Goal: Find specific page/section: Find specific page/section

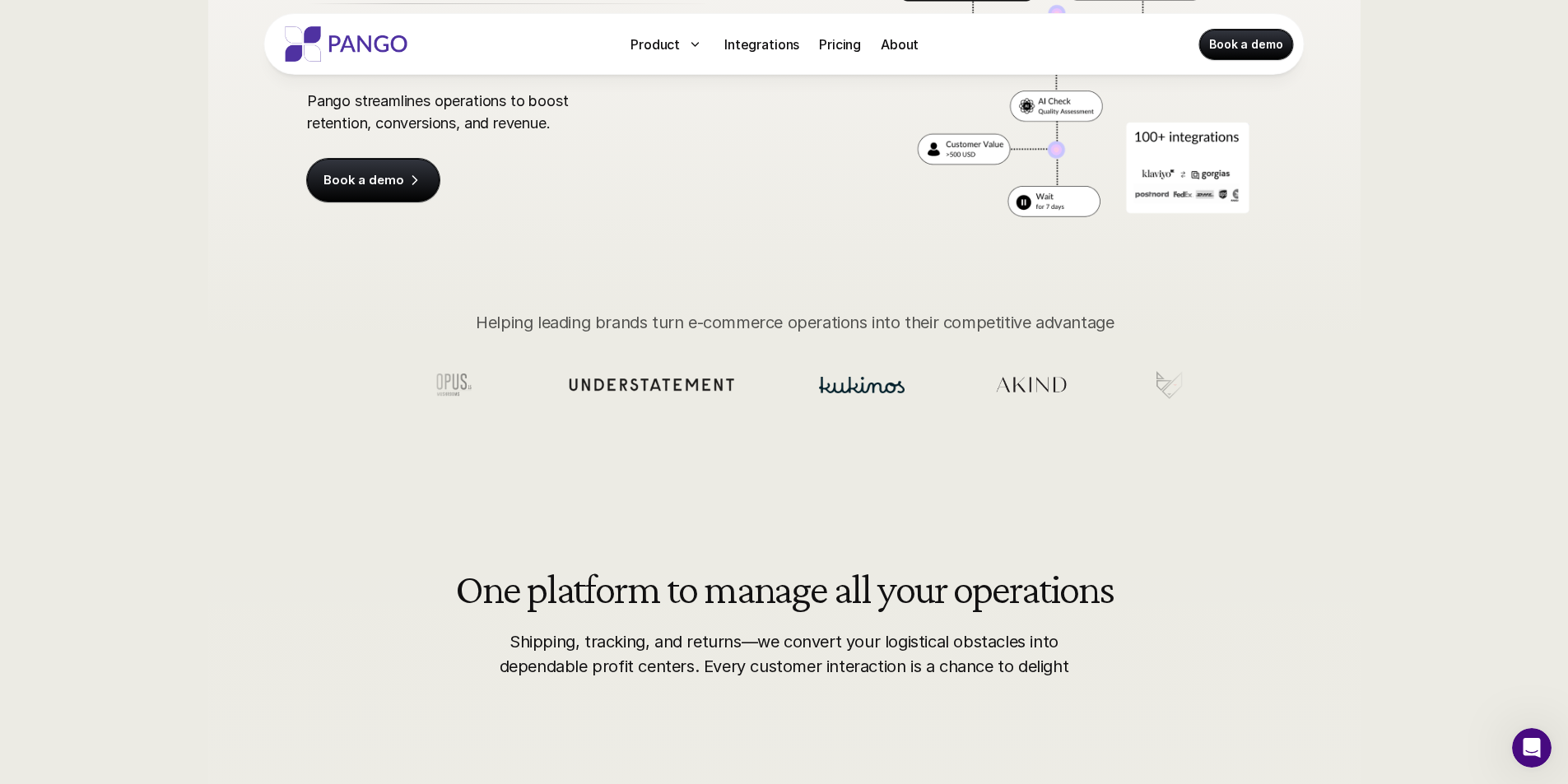
drag, startPoint x: 1078, startPoint y: 403, endPoint x: 1032, endPoint y: 407, distance: 46.2
click at [1032, 407] on section at bounding box center [801, 385] width 769 height 150
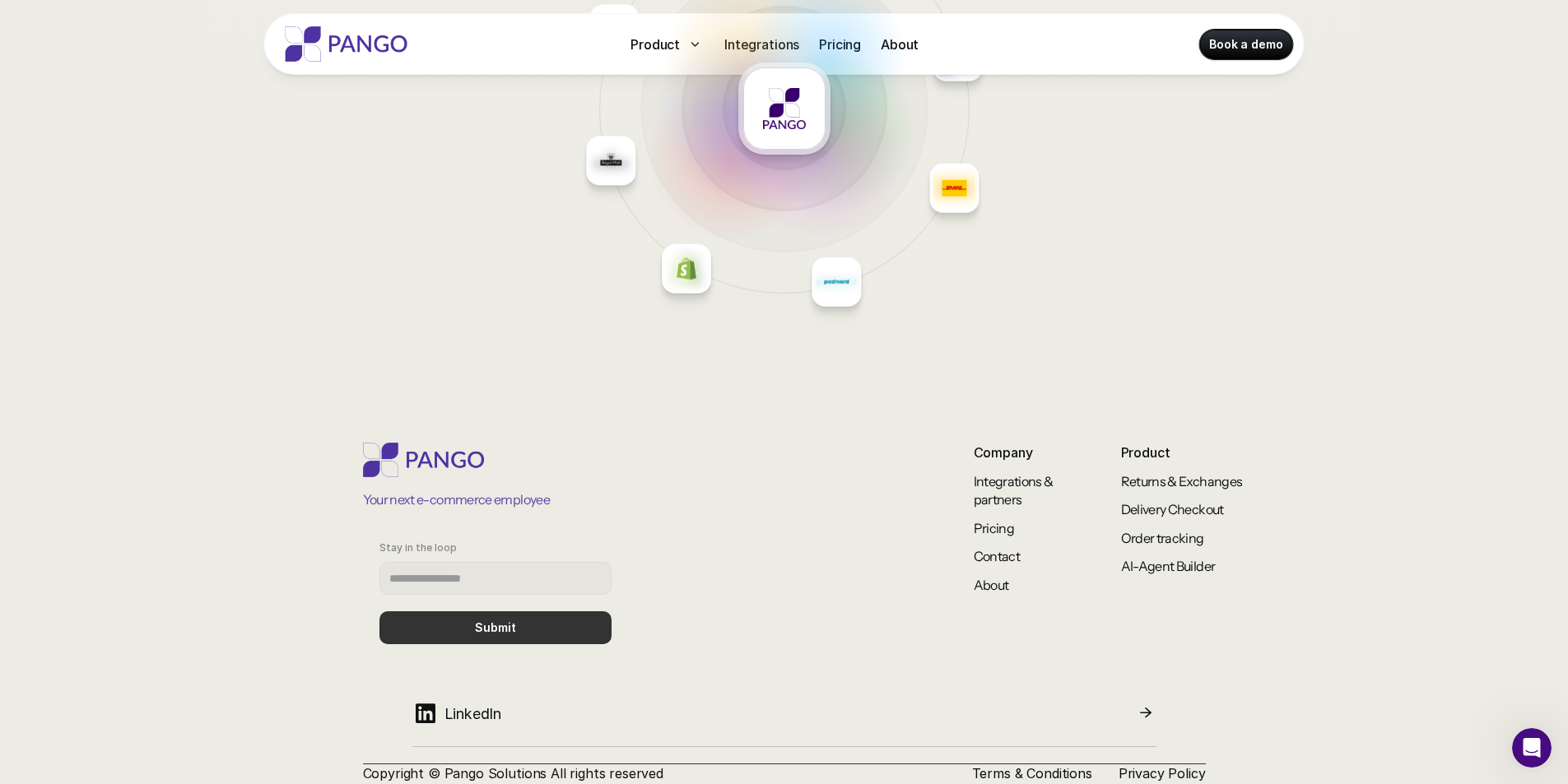
scroll to position [7126, 0]
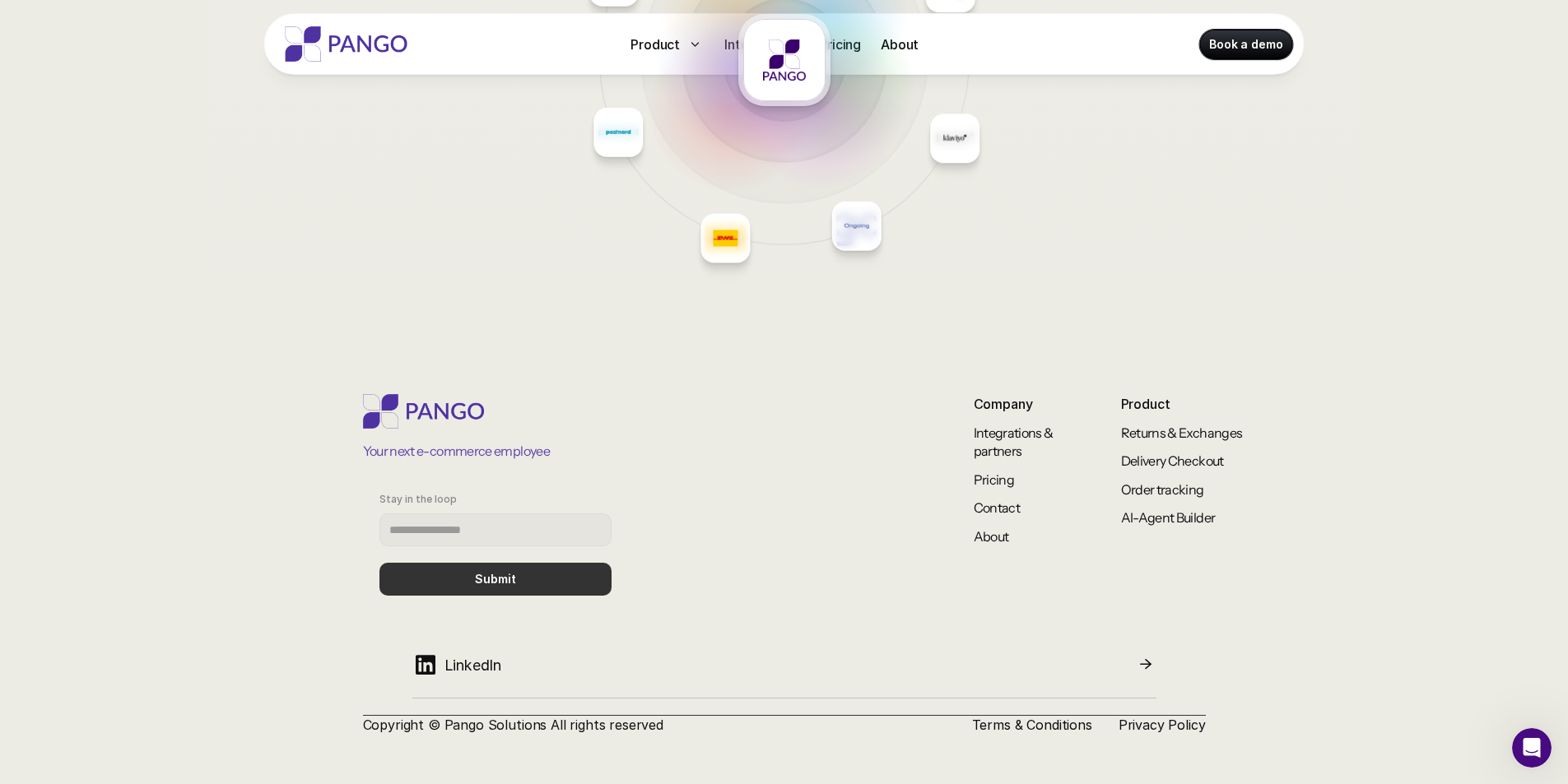
click at [775, 59] on img at bounding box center [784, 59] width 43 height 43
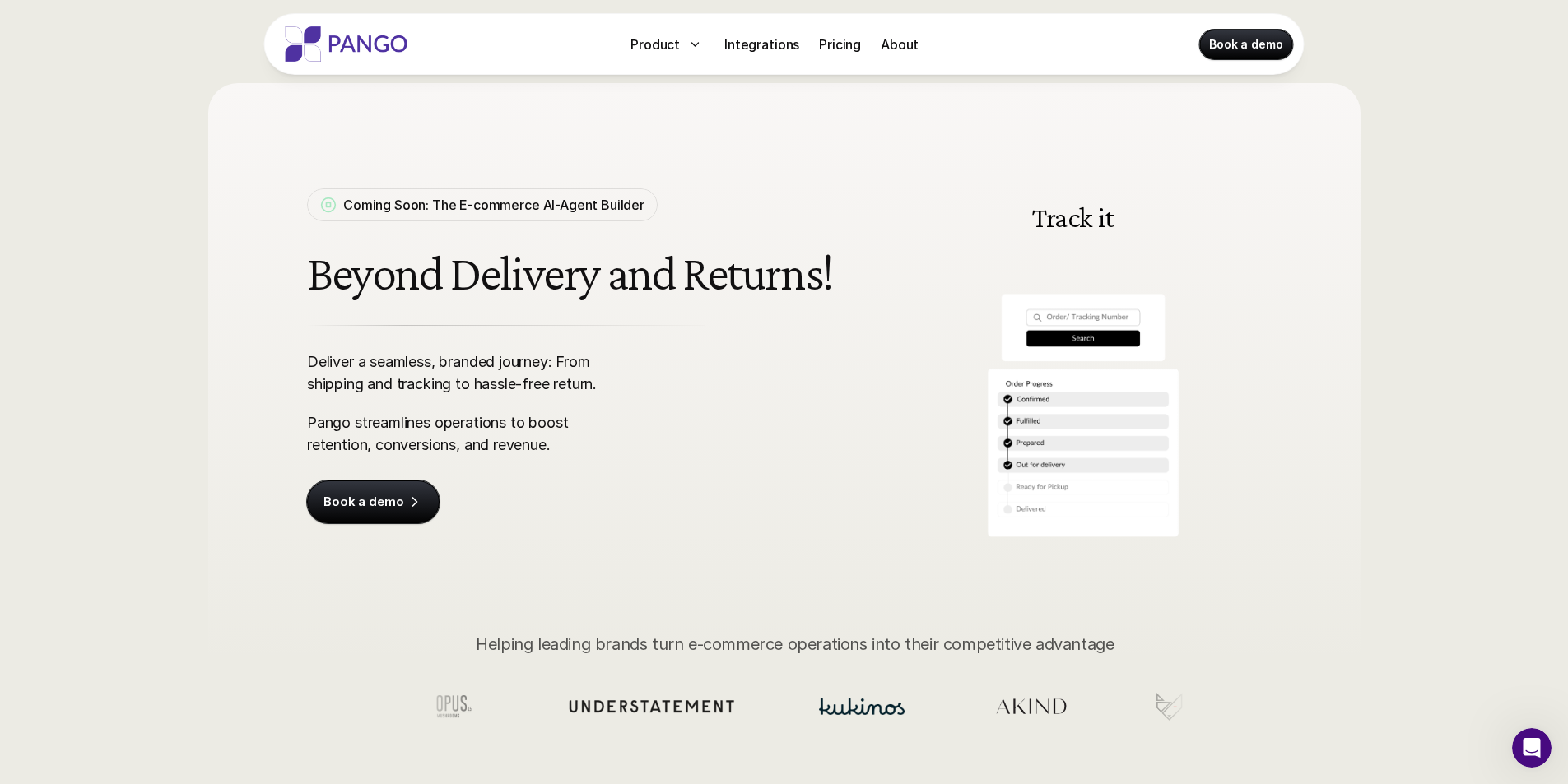
scroll to position [0, 0]
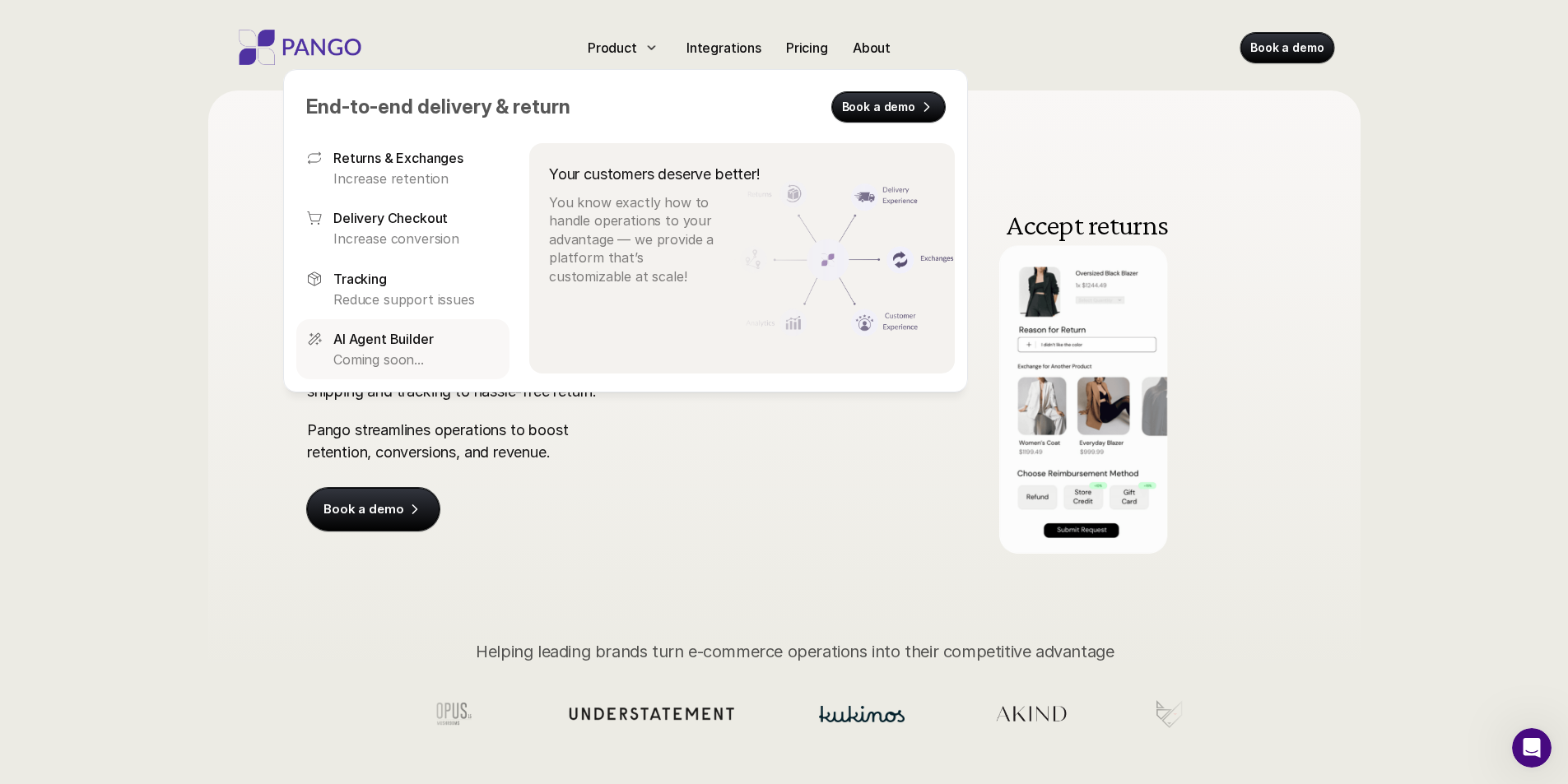
click at [399, 331] on p "AI Agent Builder" at bounding box center [383, 339] width 100 height 20
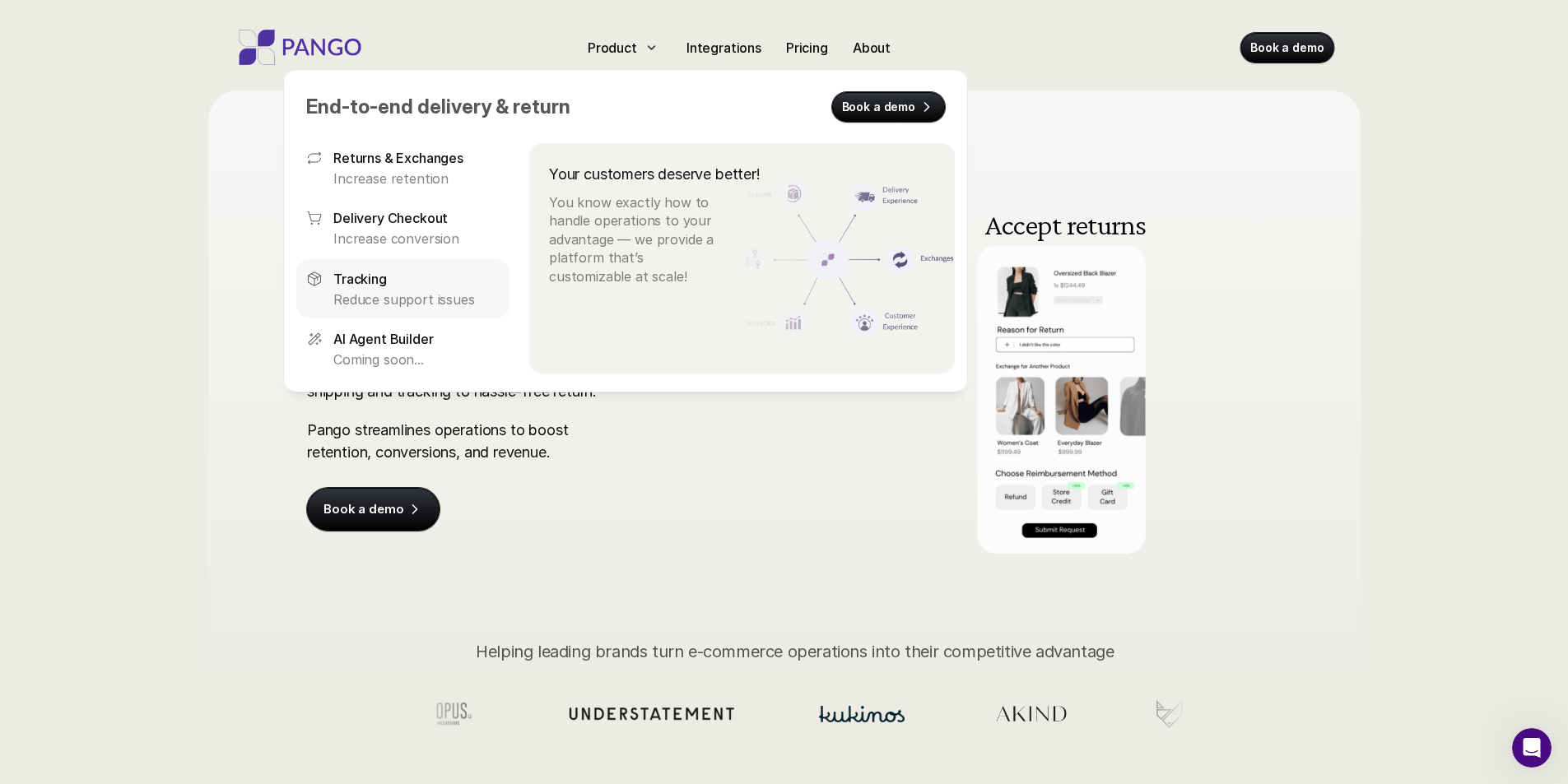
click at [414, 286] on div "Tracking" at bounding box center [416, 278] width 166 height 20
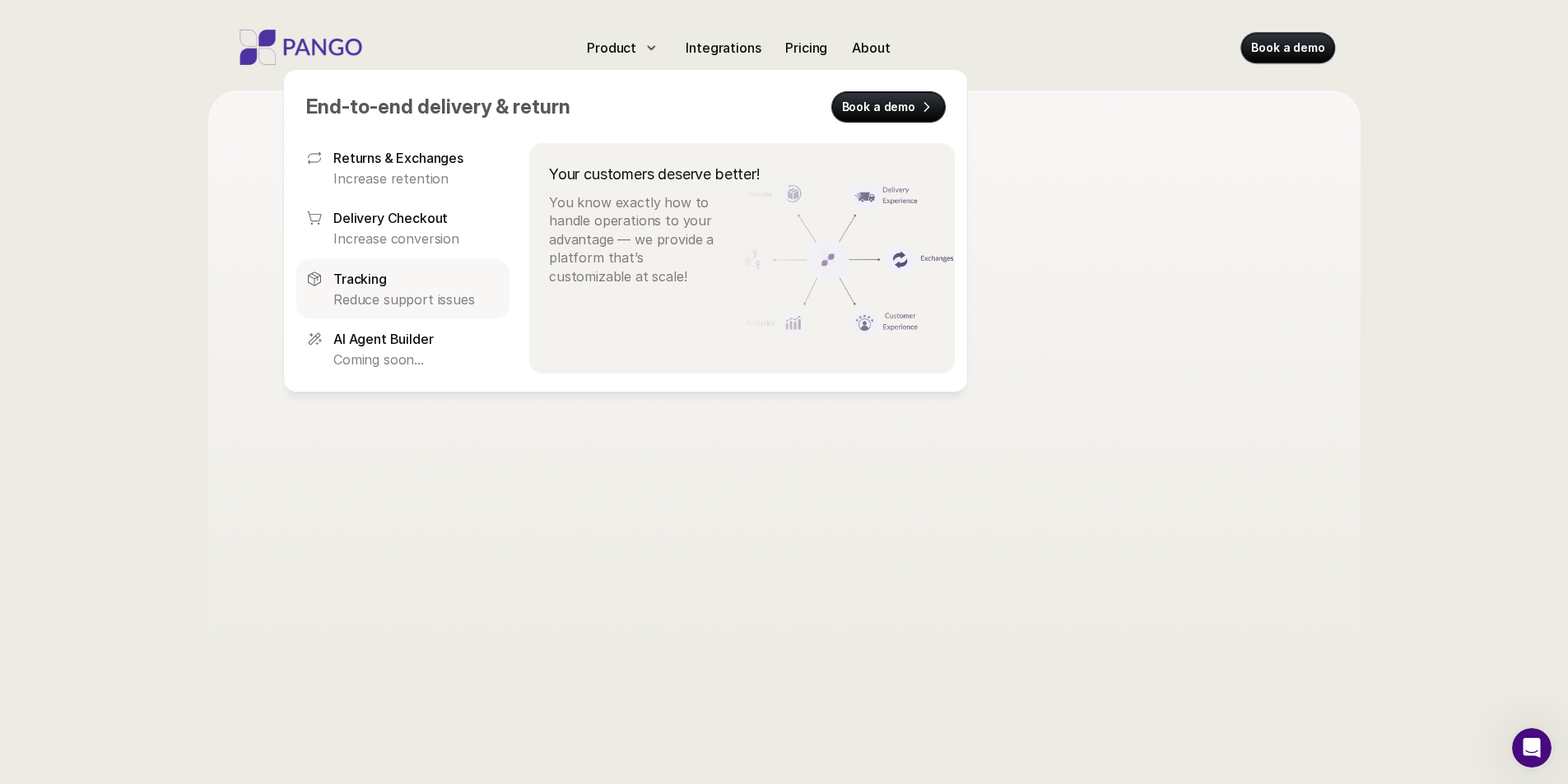
scroll to position [90, 0]
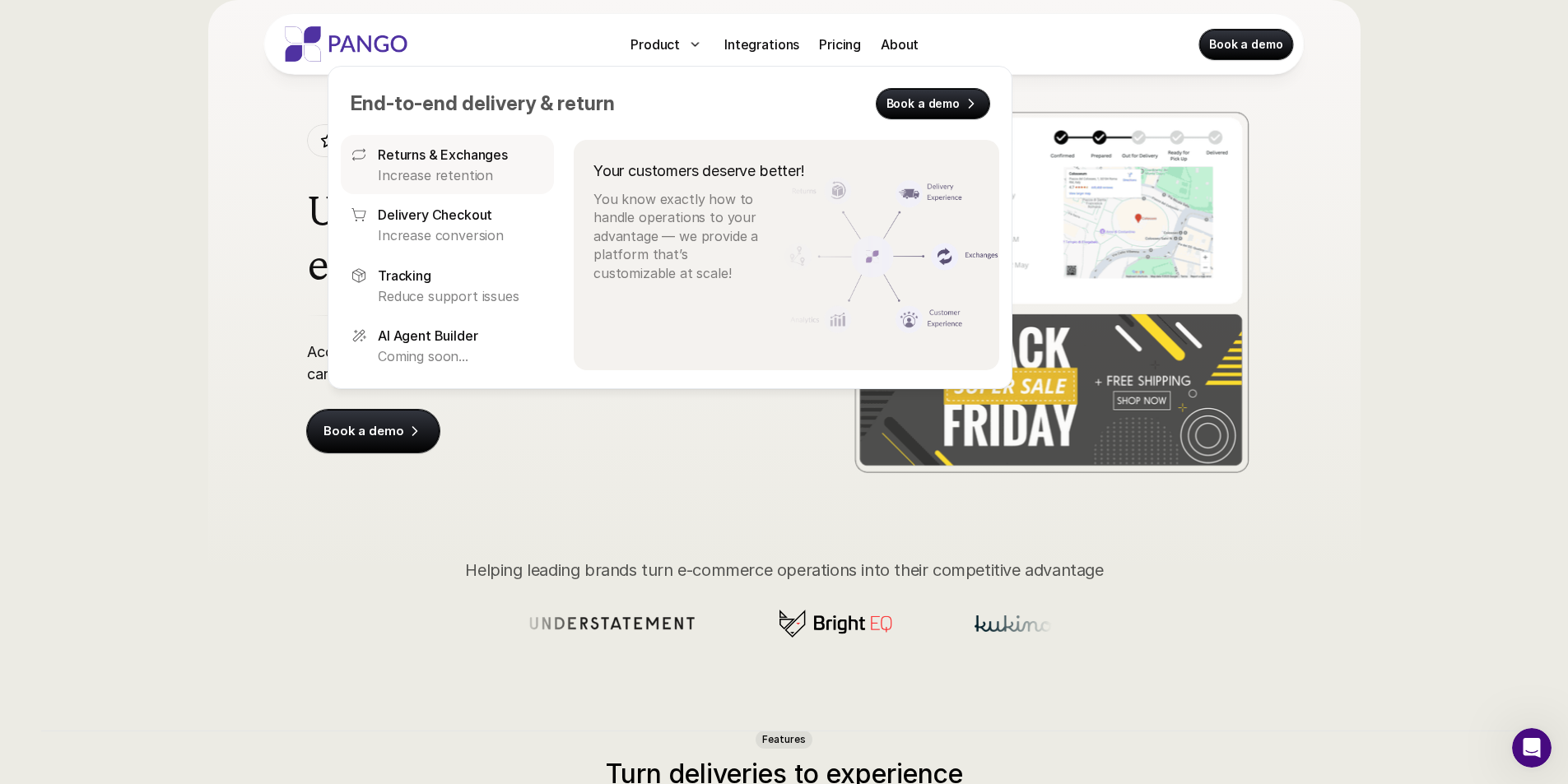
click at [465, 159] on p "Returns & Exchanges" at bounding box center [443, 154] width 131 height 20
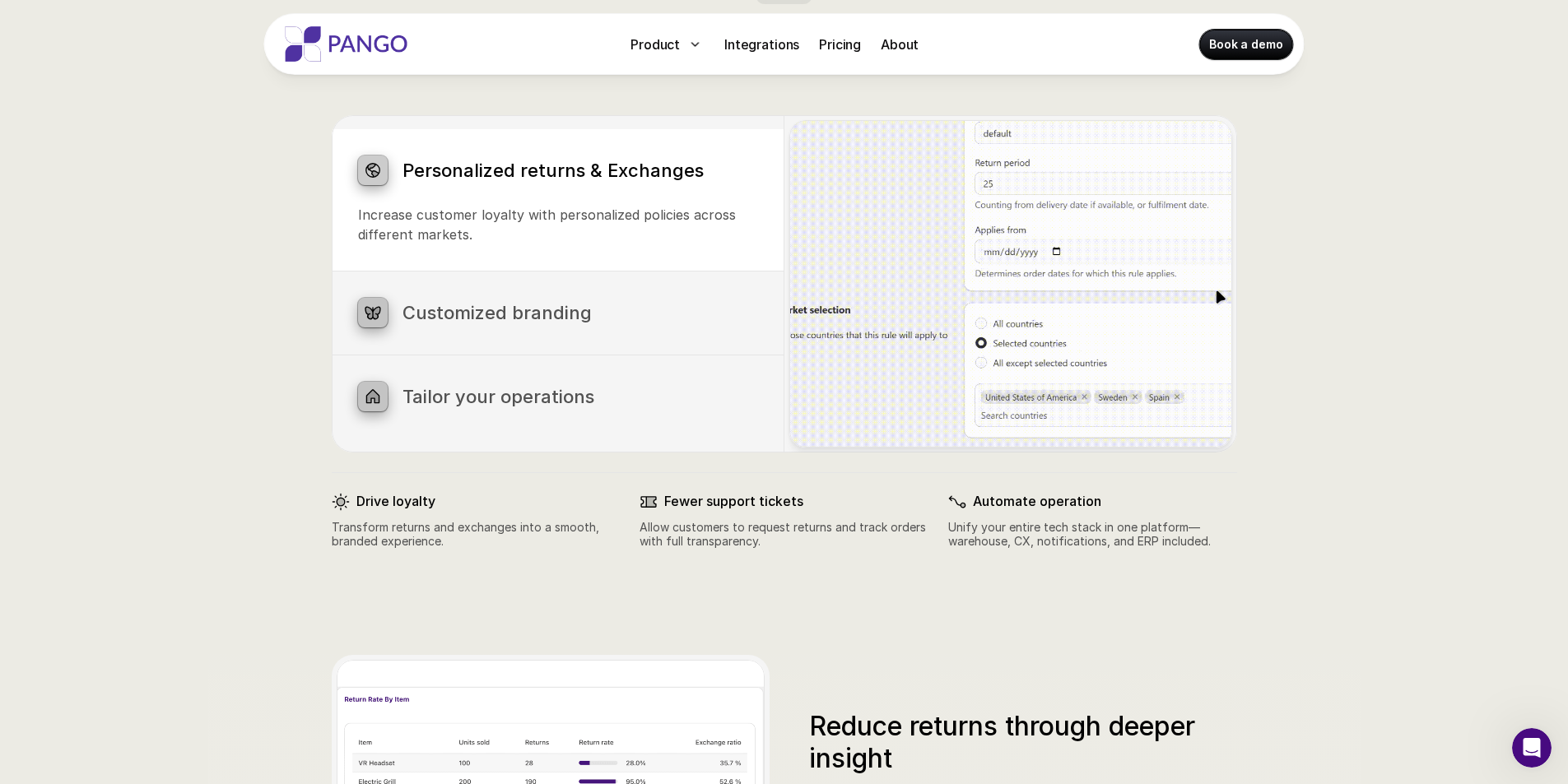
scroll to position [905, 0]
